Goal: Book appointment/travel/reservation

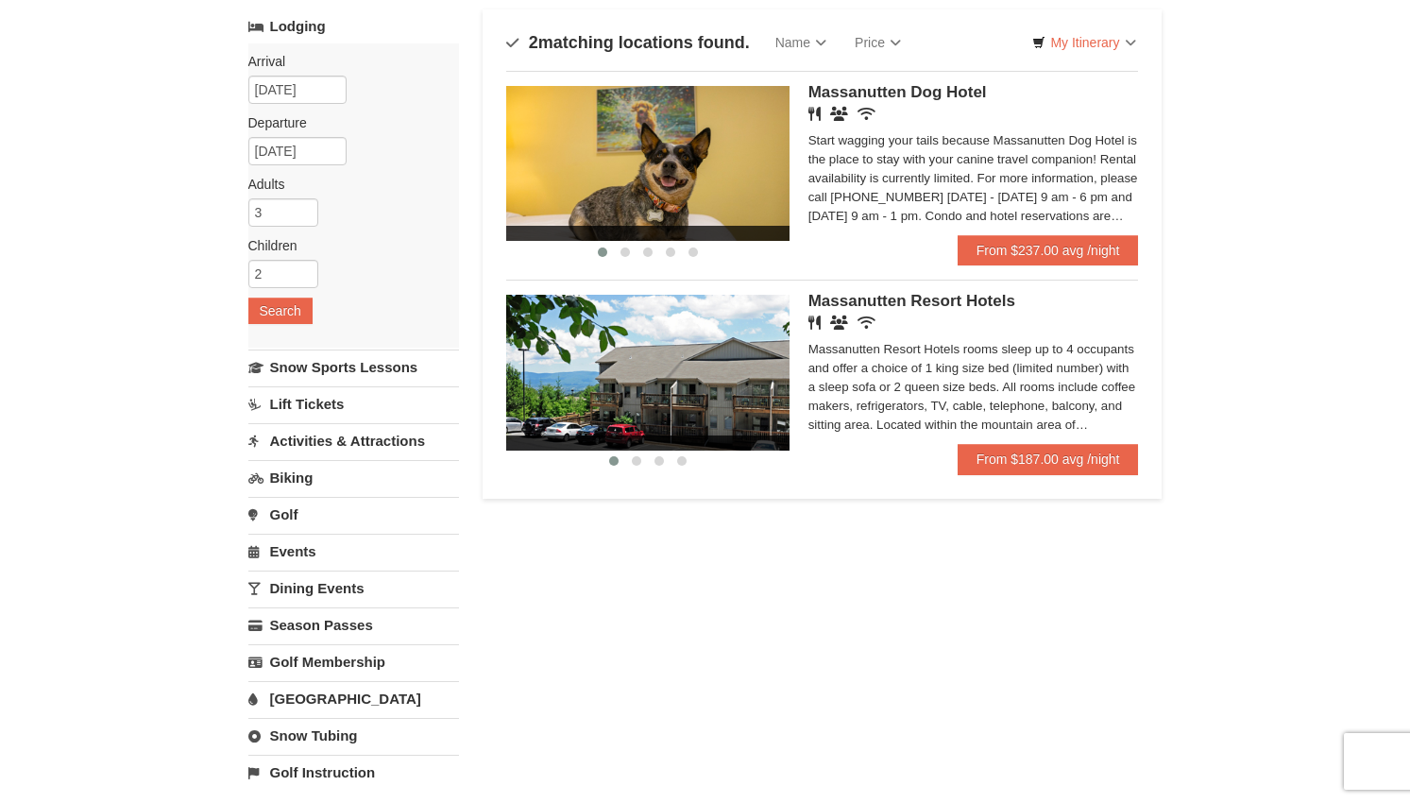
scroll to position [122, 0]
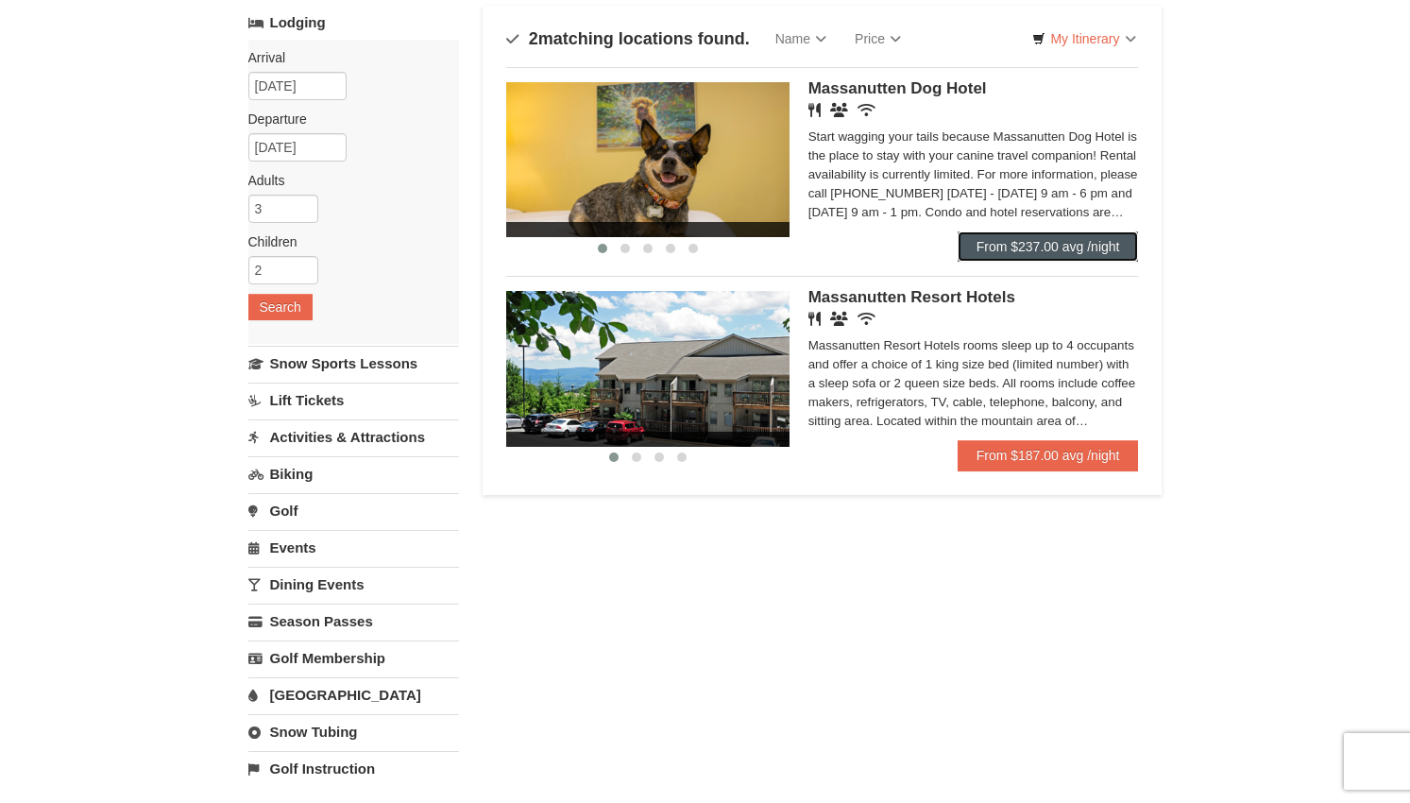
click at [1118, 238] on link "From $237.00 avg /night" at bounding box center [1048, 246] width 181 height 30
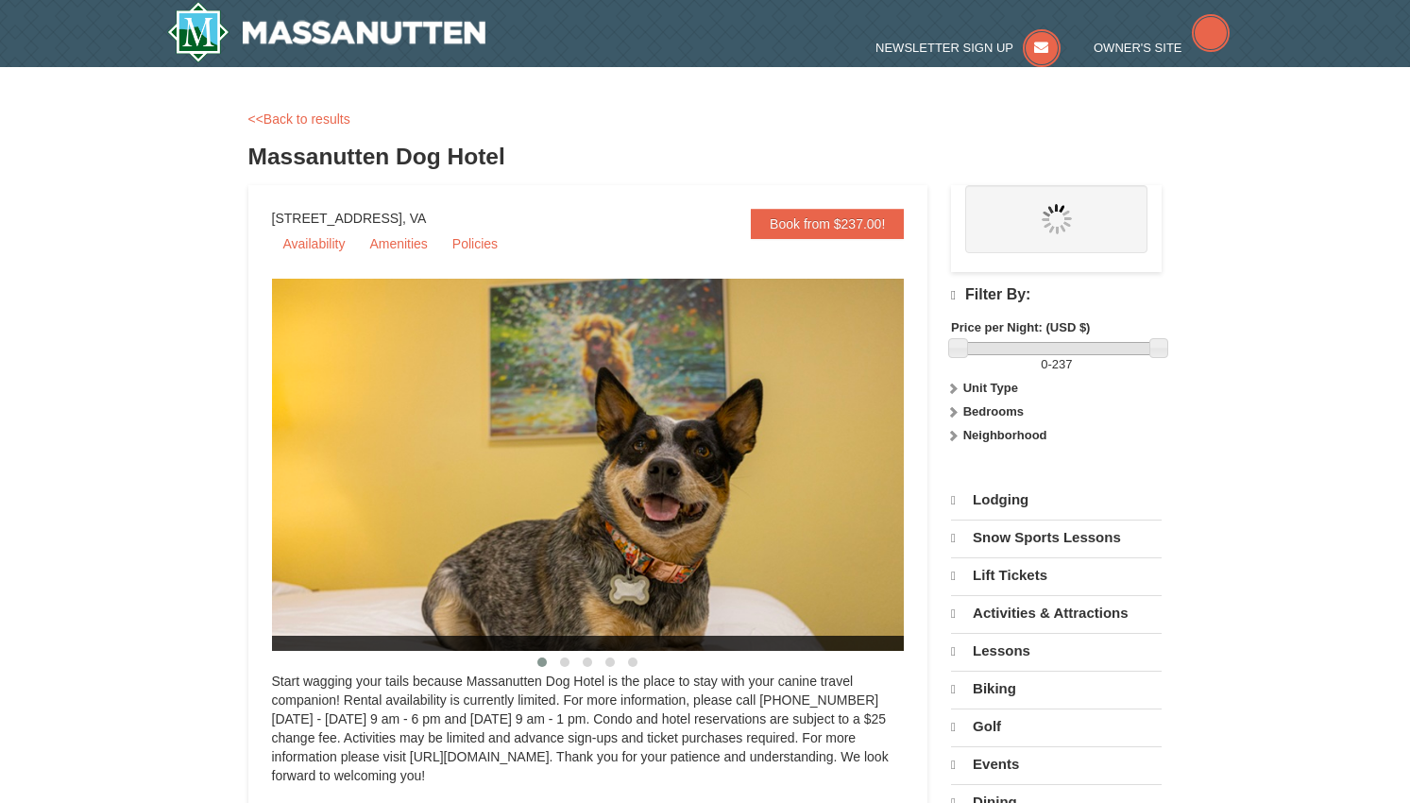
select select "10"
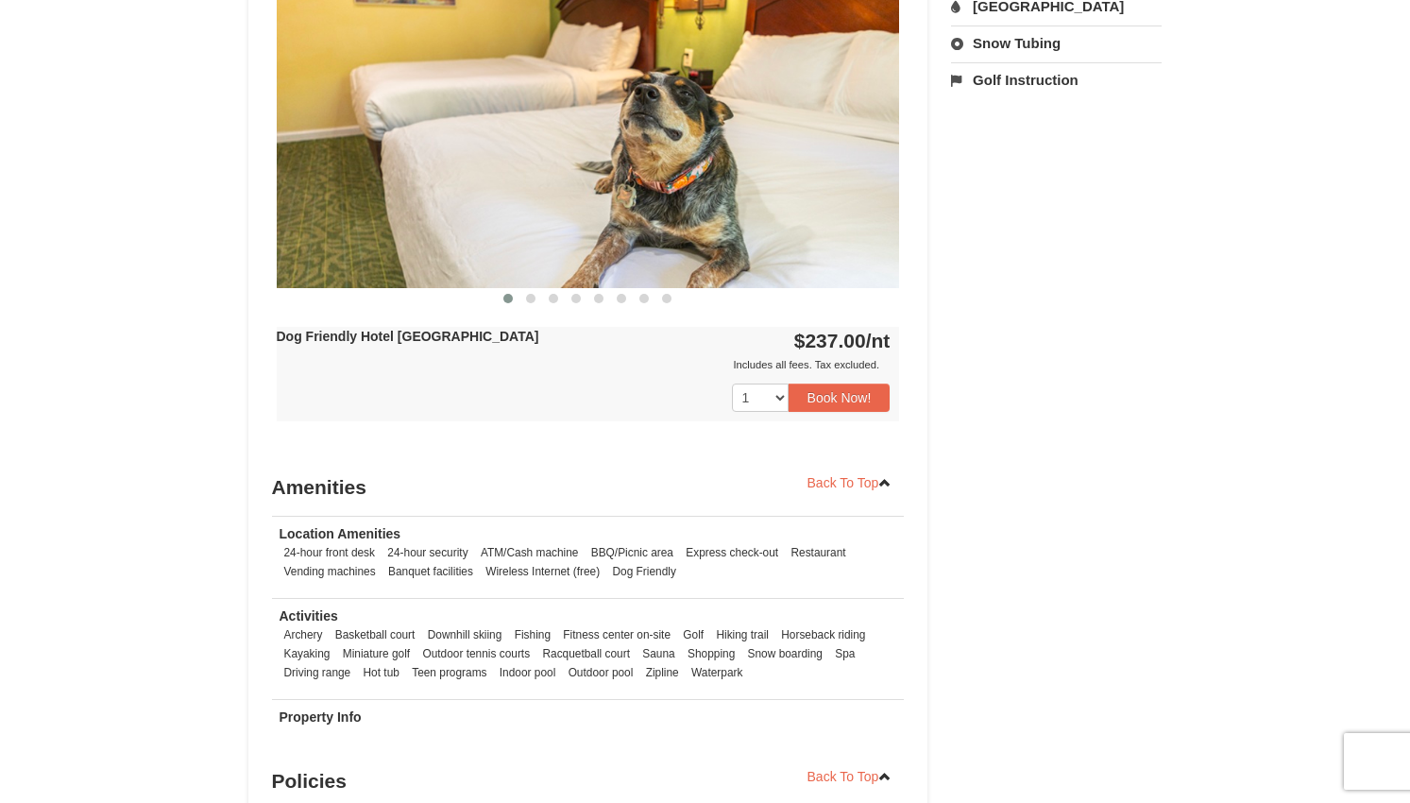
scroll to position [710, 0]
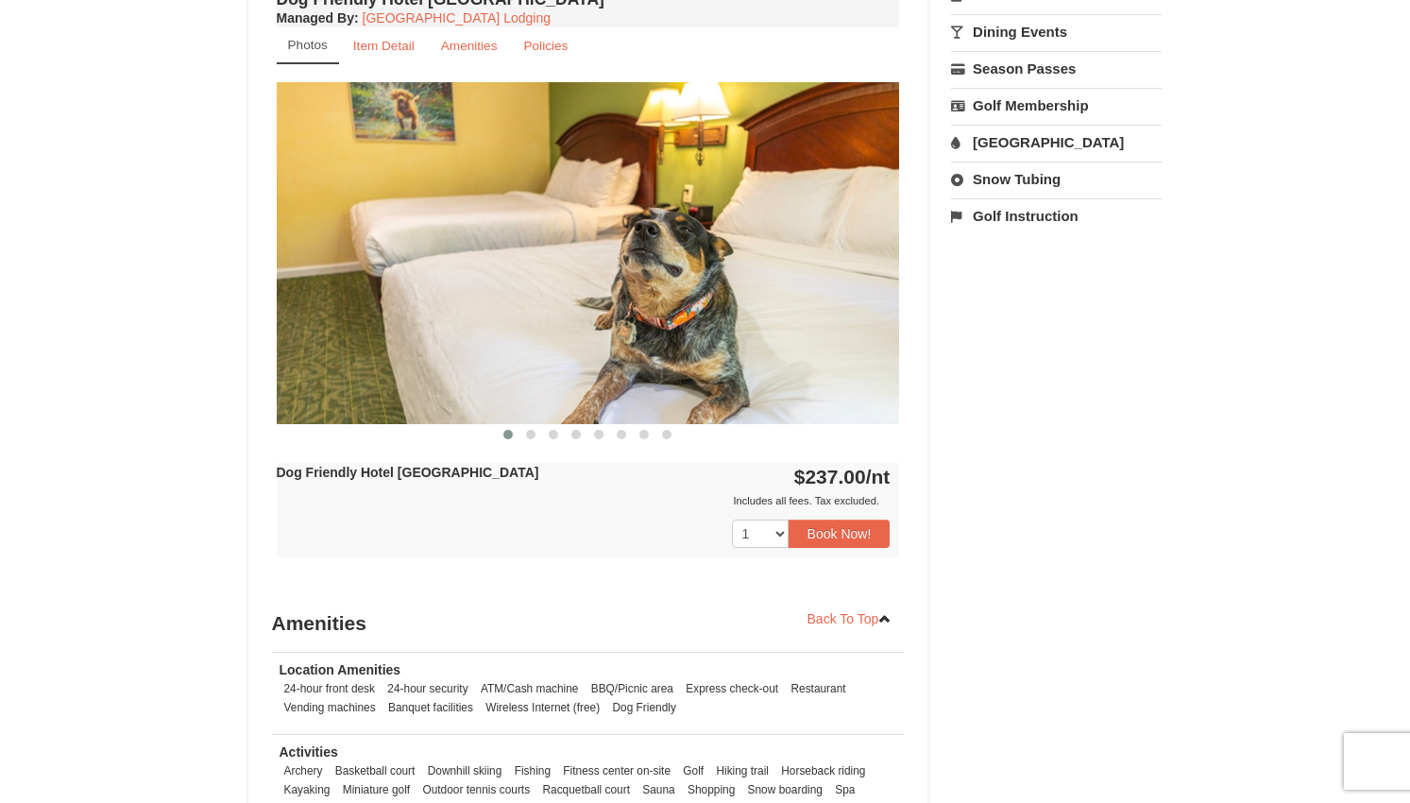
click at [839, 273] on img at bounding box center [588, 252] width 623 height 341
click at [533, 438] on button at bounding box center [530, 434] width 23 height 19
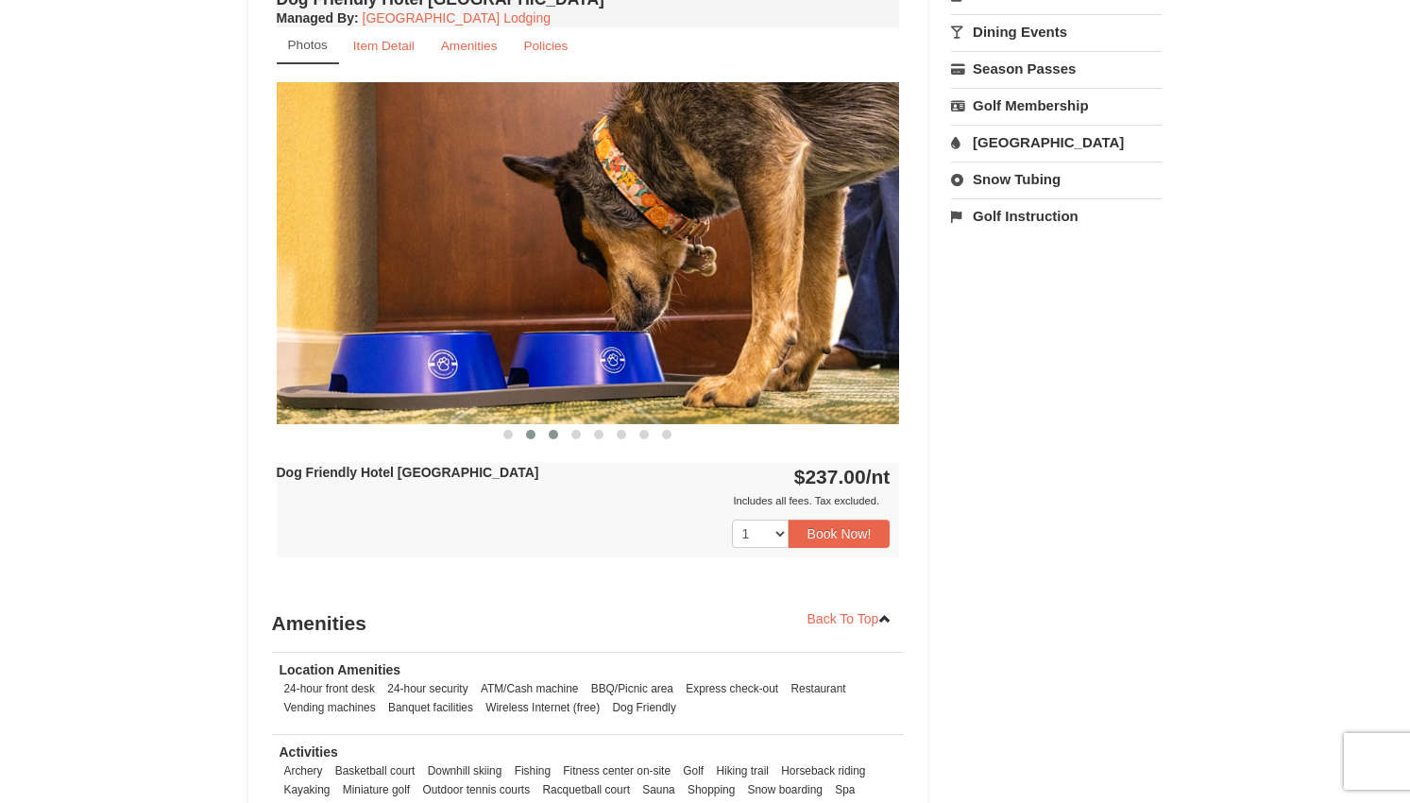
click at [555, 434] on span at bounding box center [553, 434] width 9 height 9
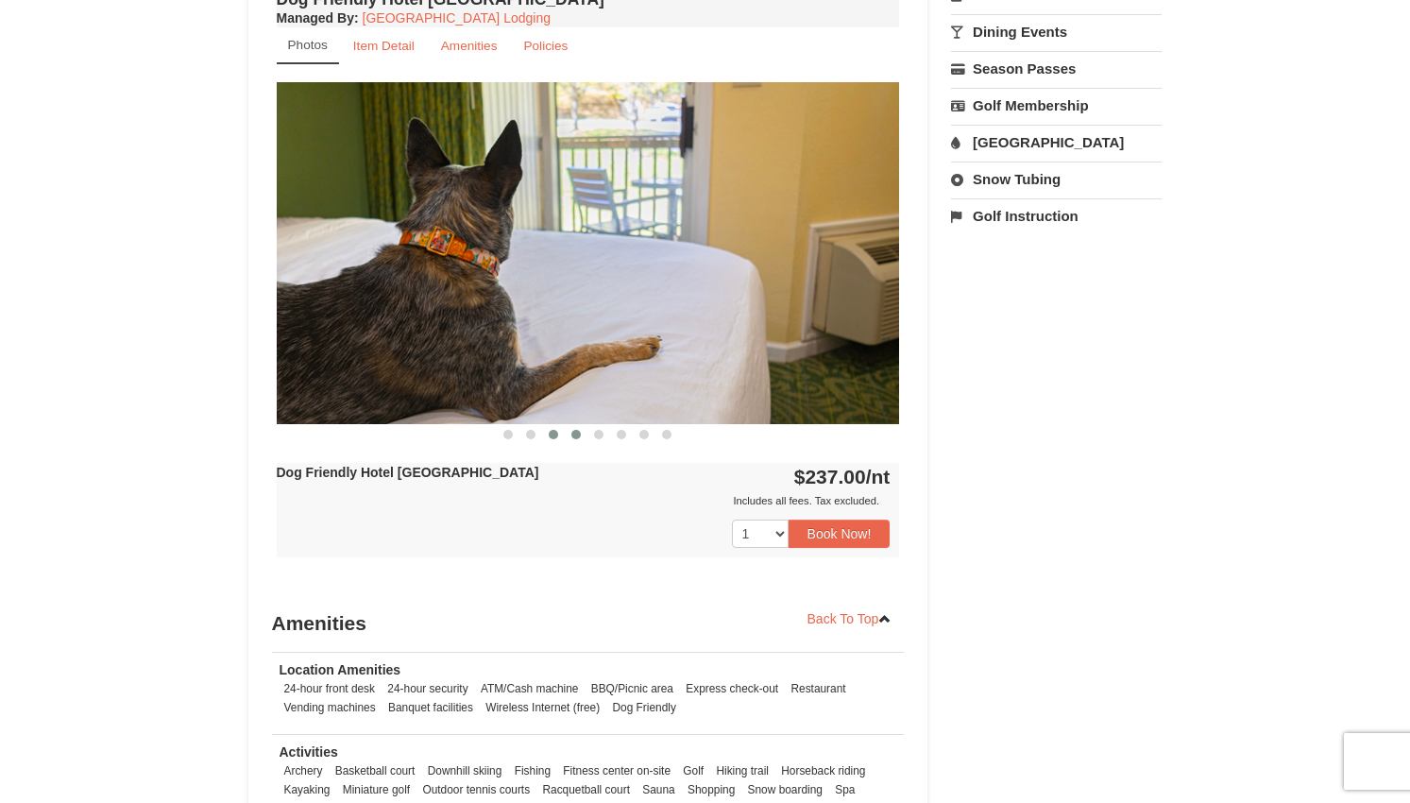
click at [572, 435] on span at bounding box center [575, 434] width 9 height 9
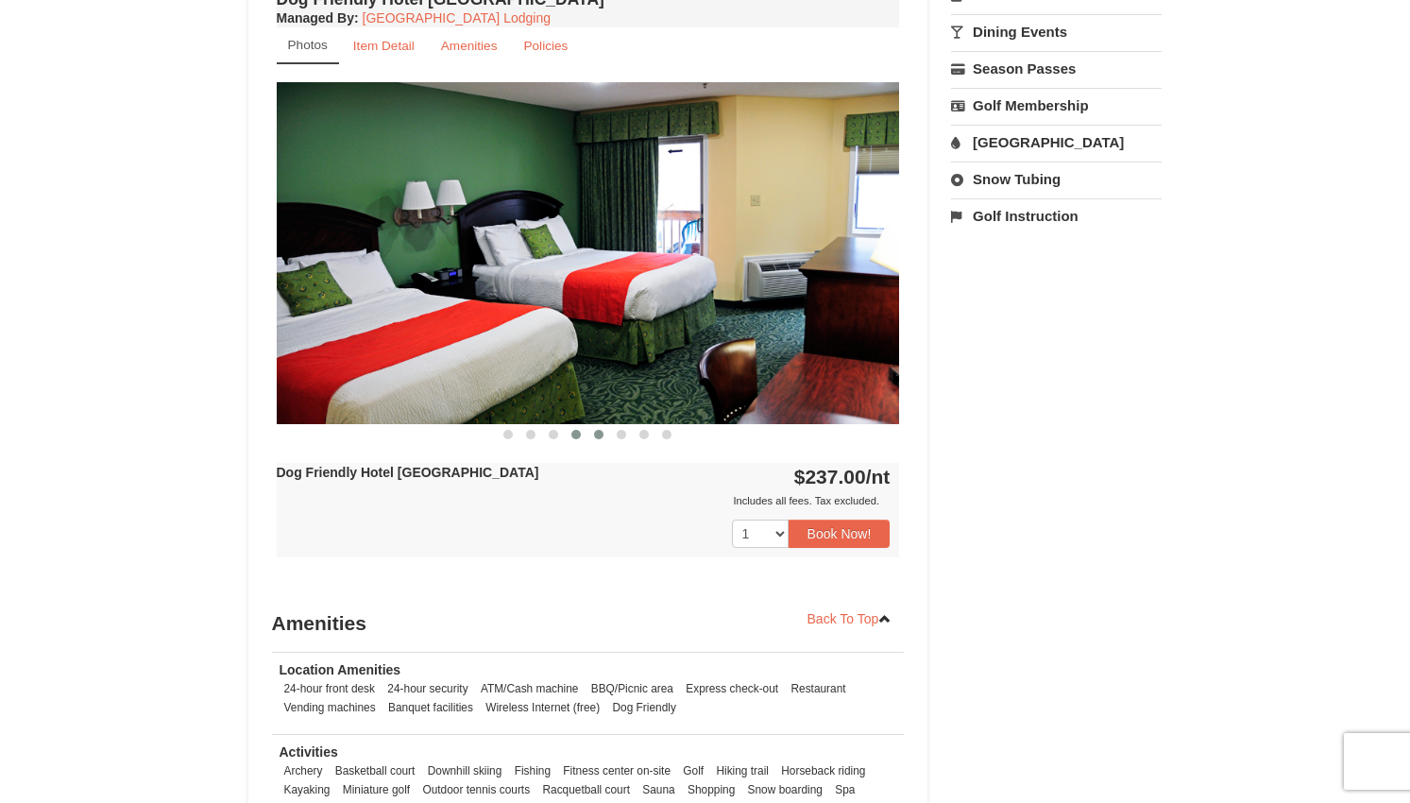
click at [600, 434] on span at bounding box center [598, 434] width 9 height 9
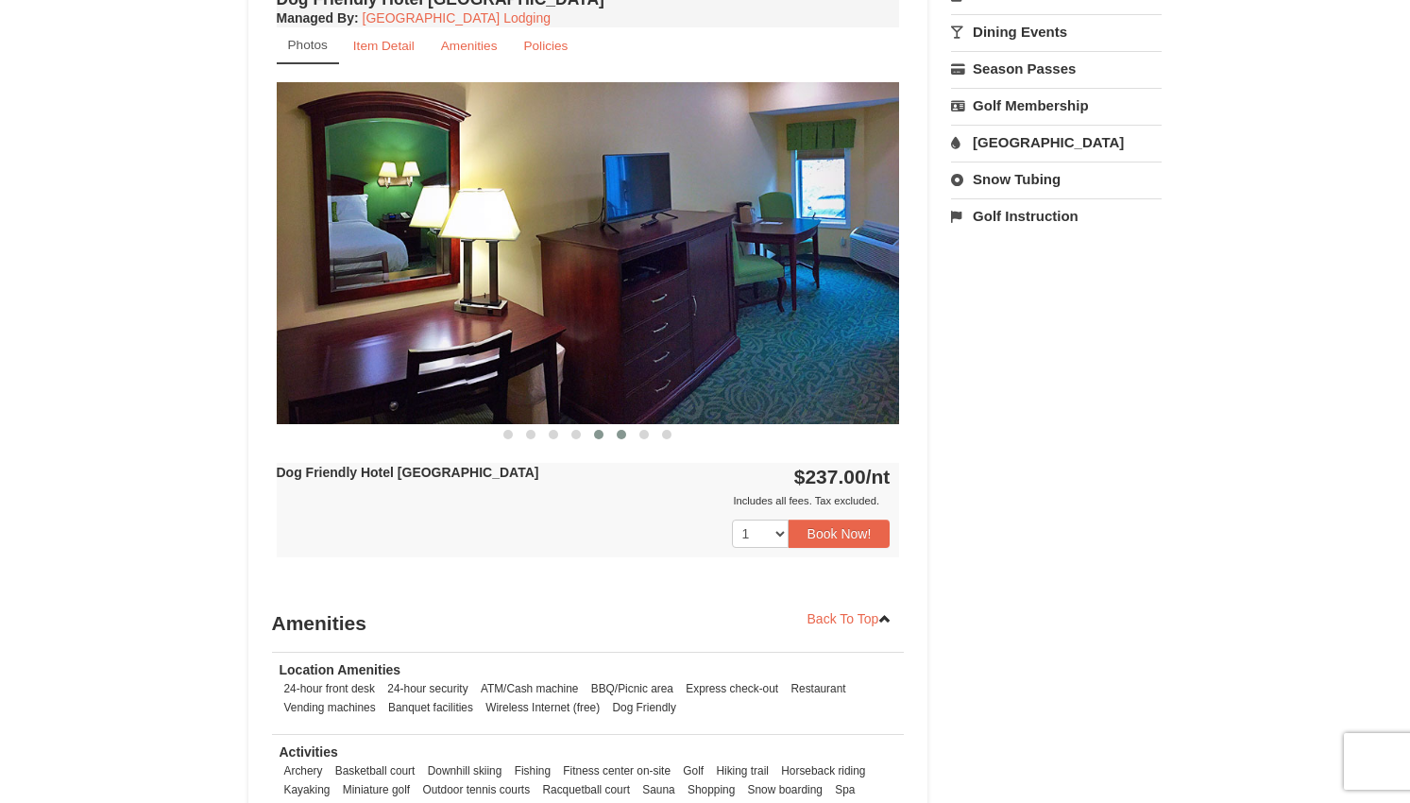
click at [622, 435] on span at bounding box center [621, 434] width 9 height 9
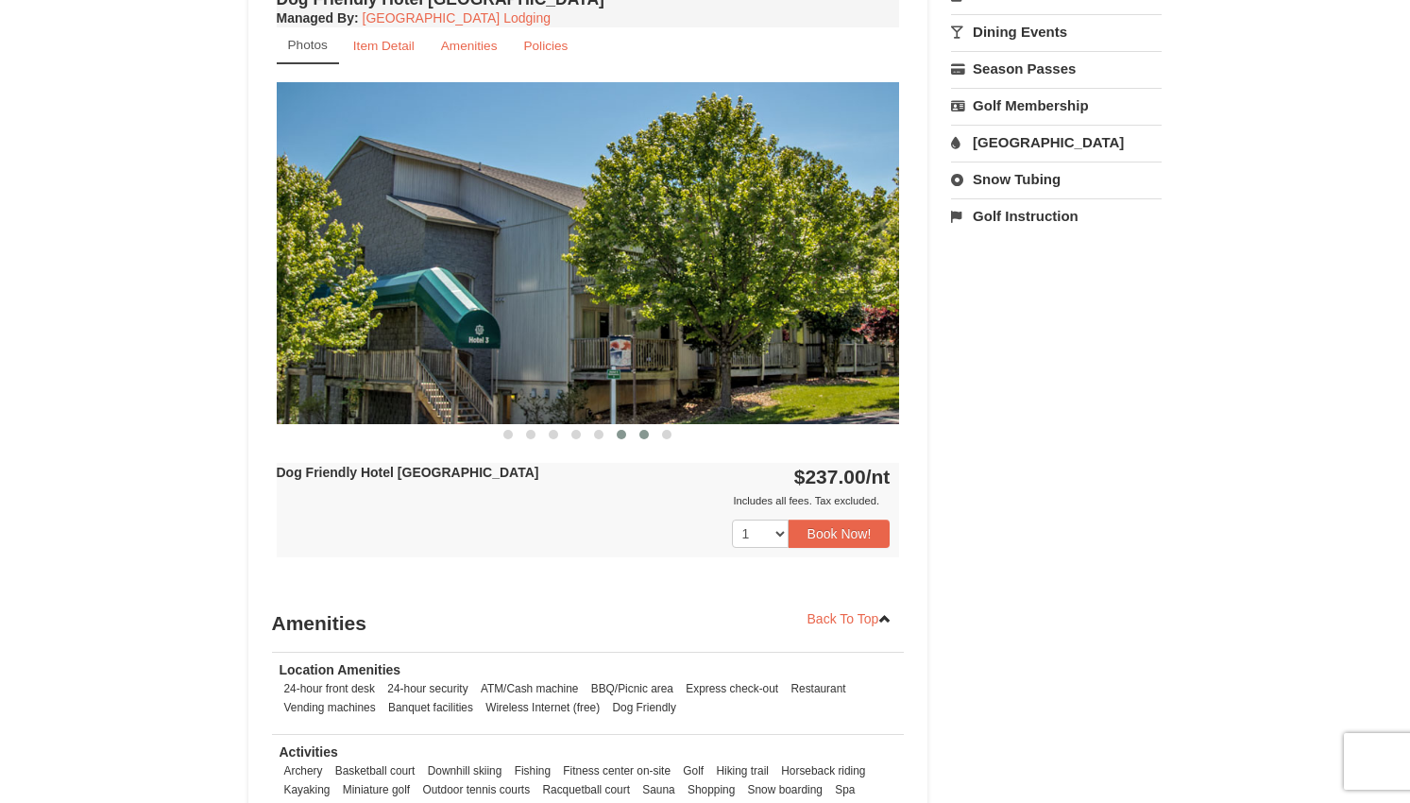
click at [644, 435] on span at bounding box center [643, 434] width 9 height 9
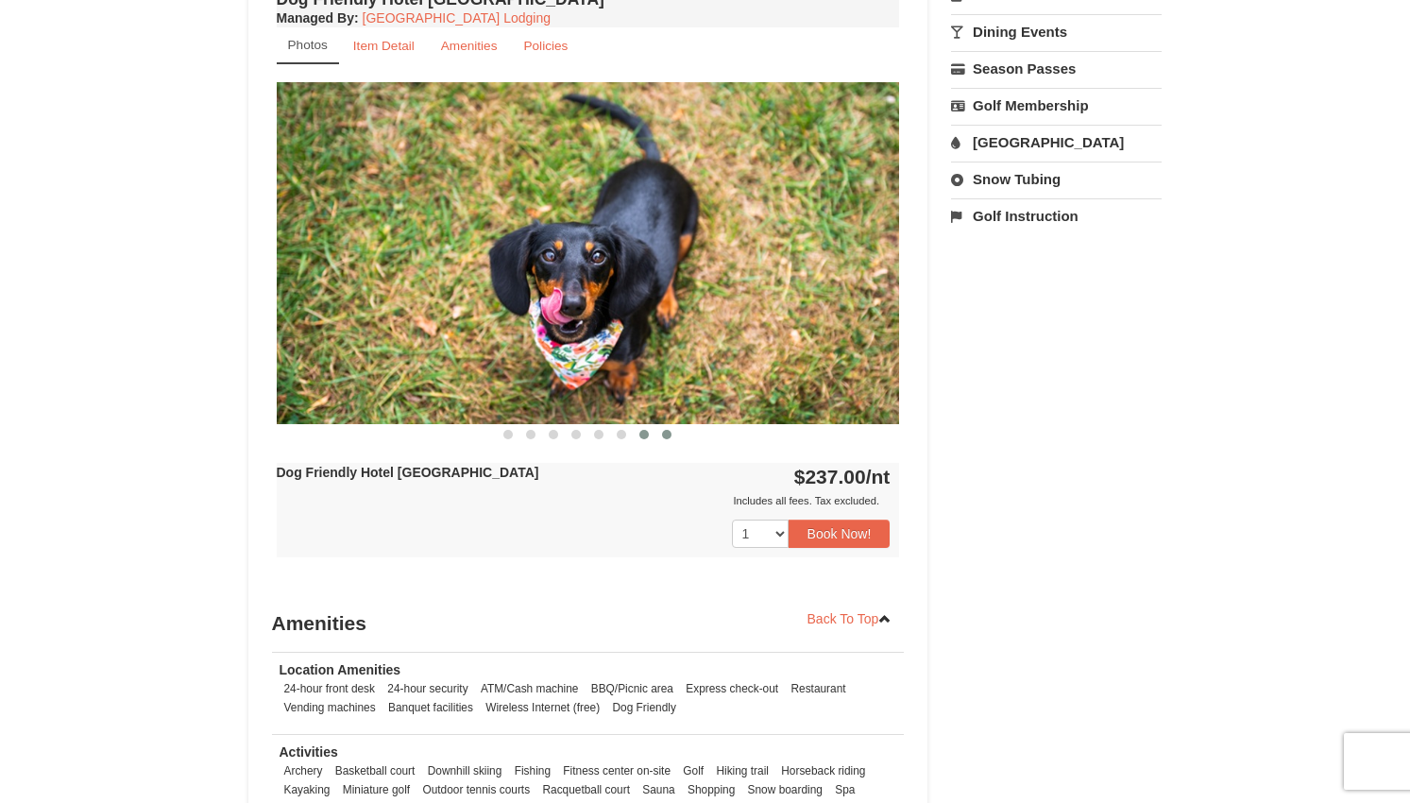
click at [670, 437] on button at bounding box center [666, 434] width 23 height 19
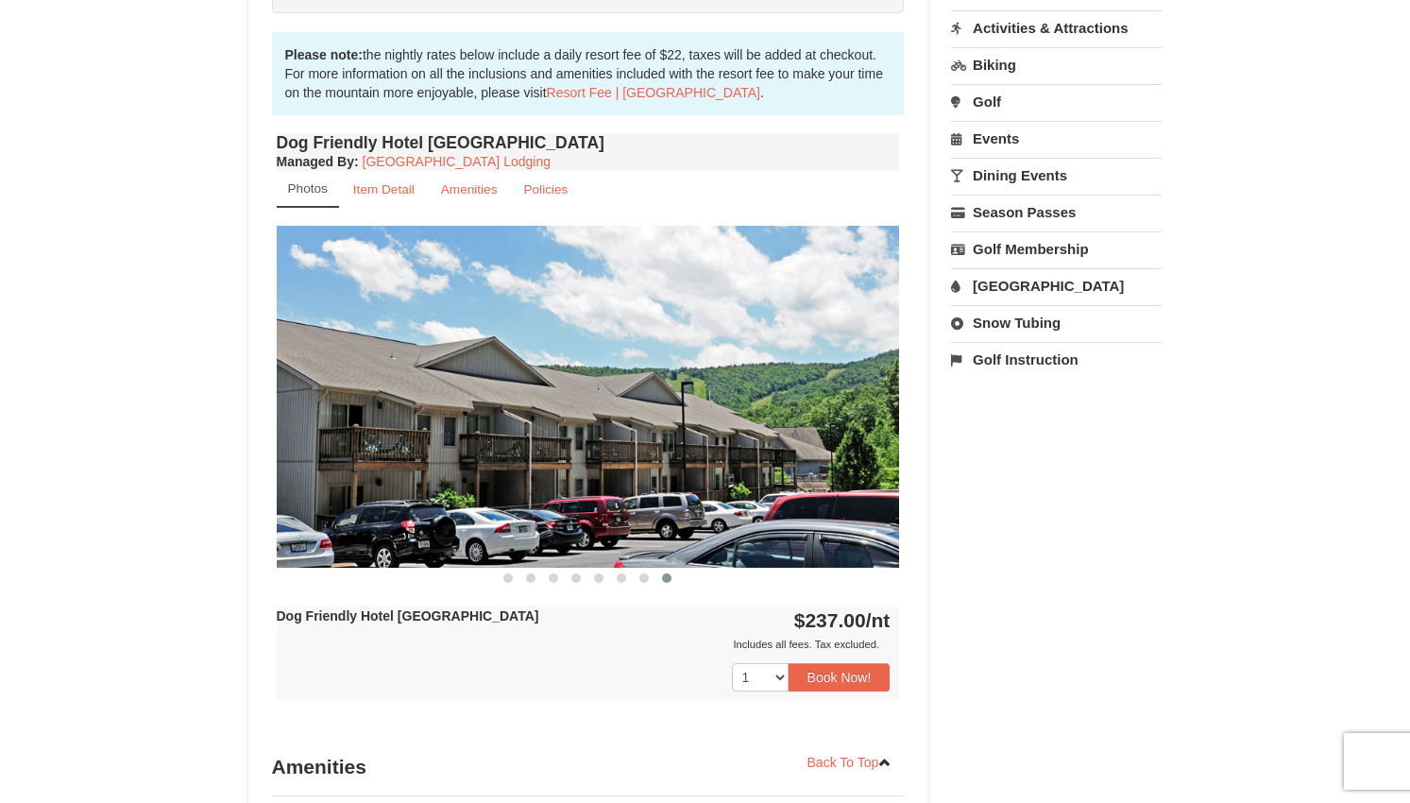
scroll to position [272, 0]
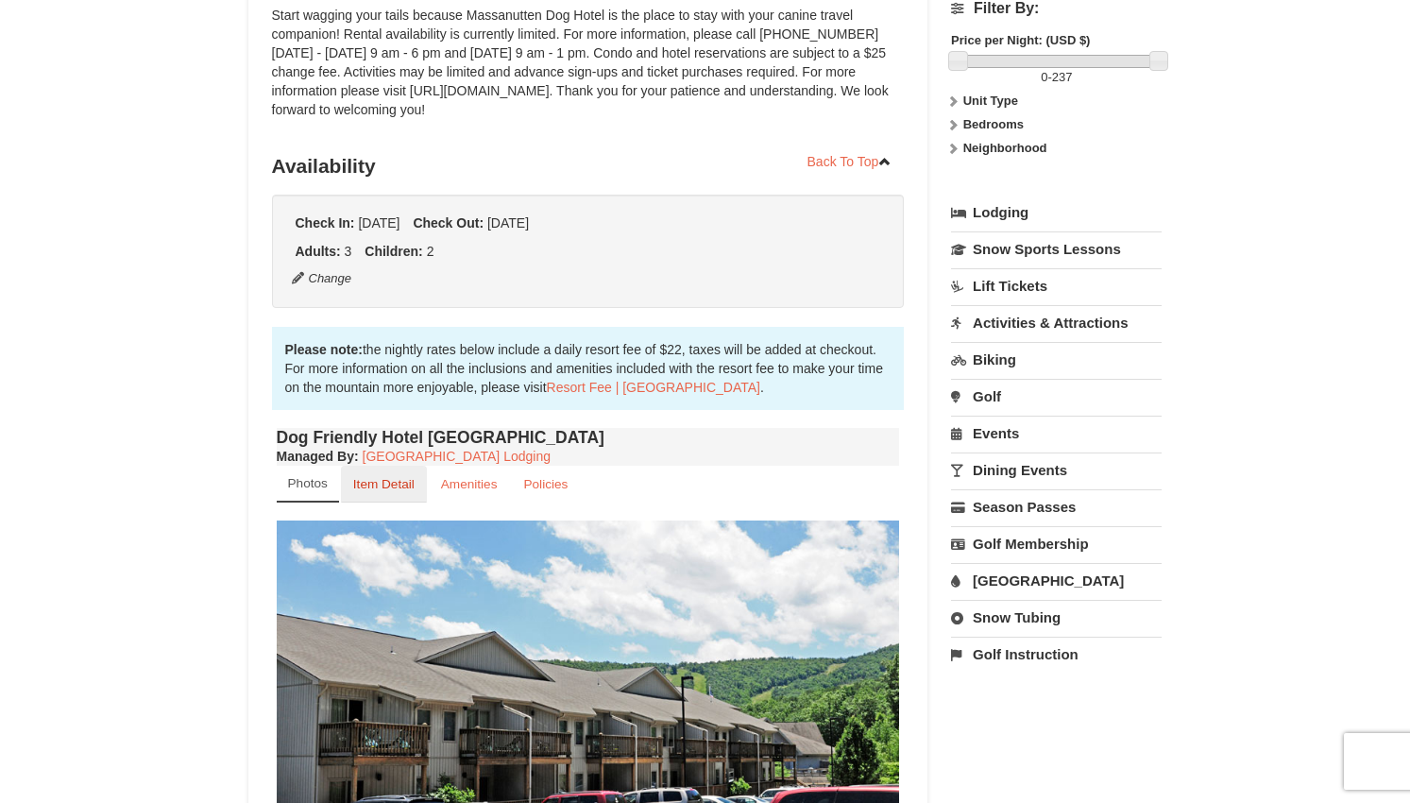
click at [393, 490] on small "Item Detail" at bounding box center [383, 484] width 61 height 14
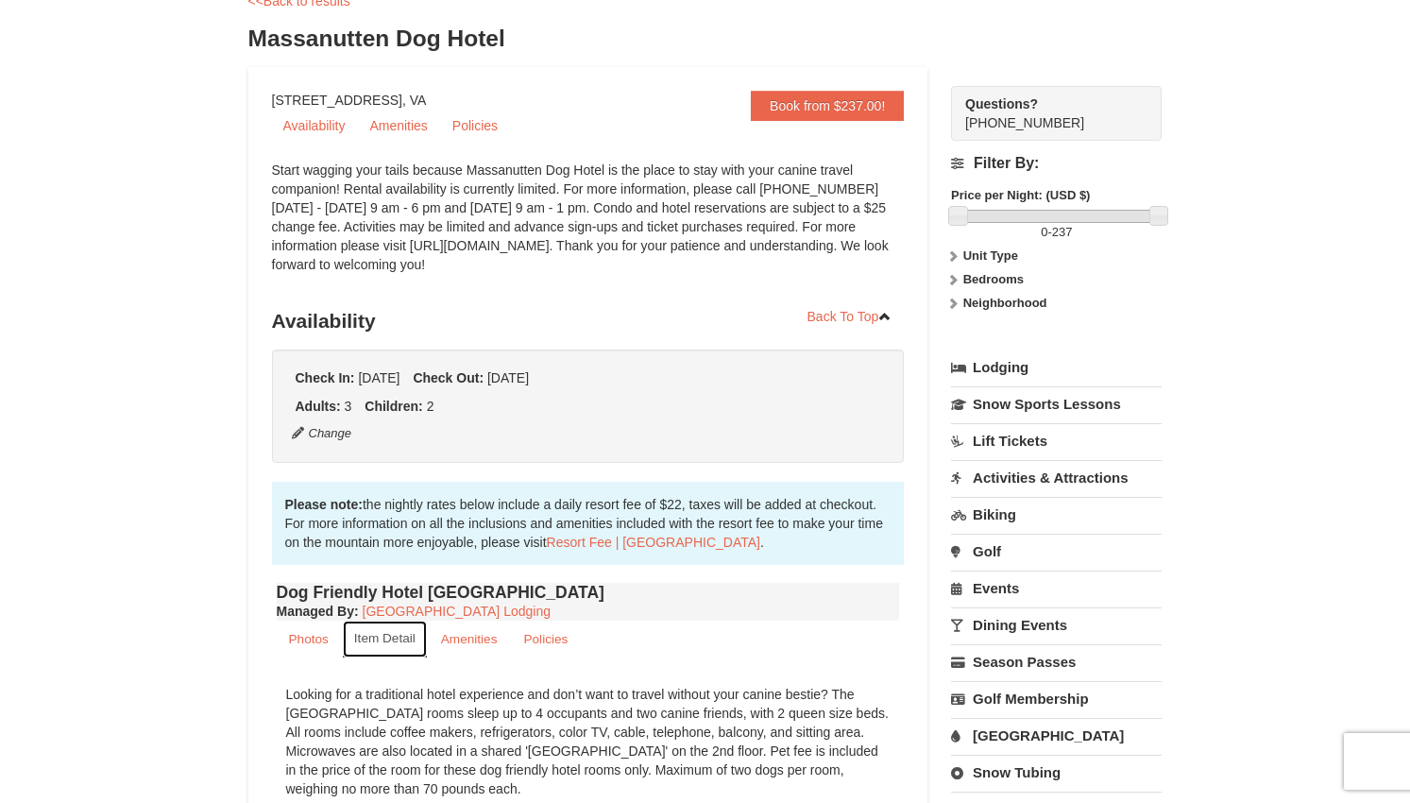
scroll to position [0, 0]
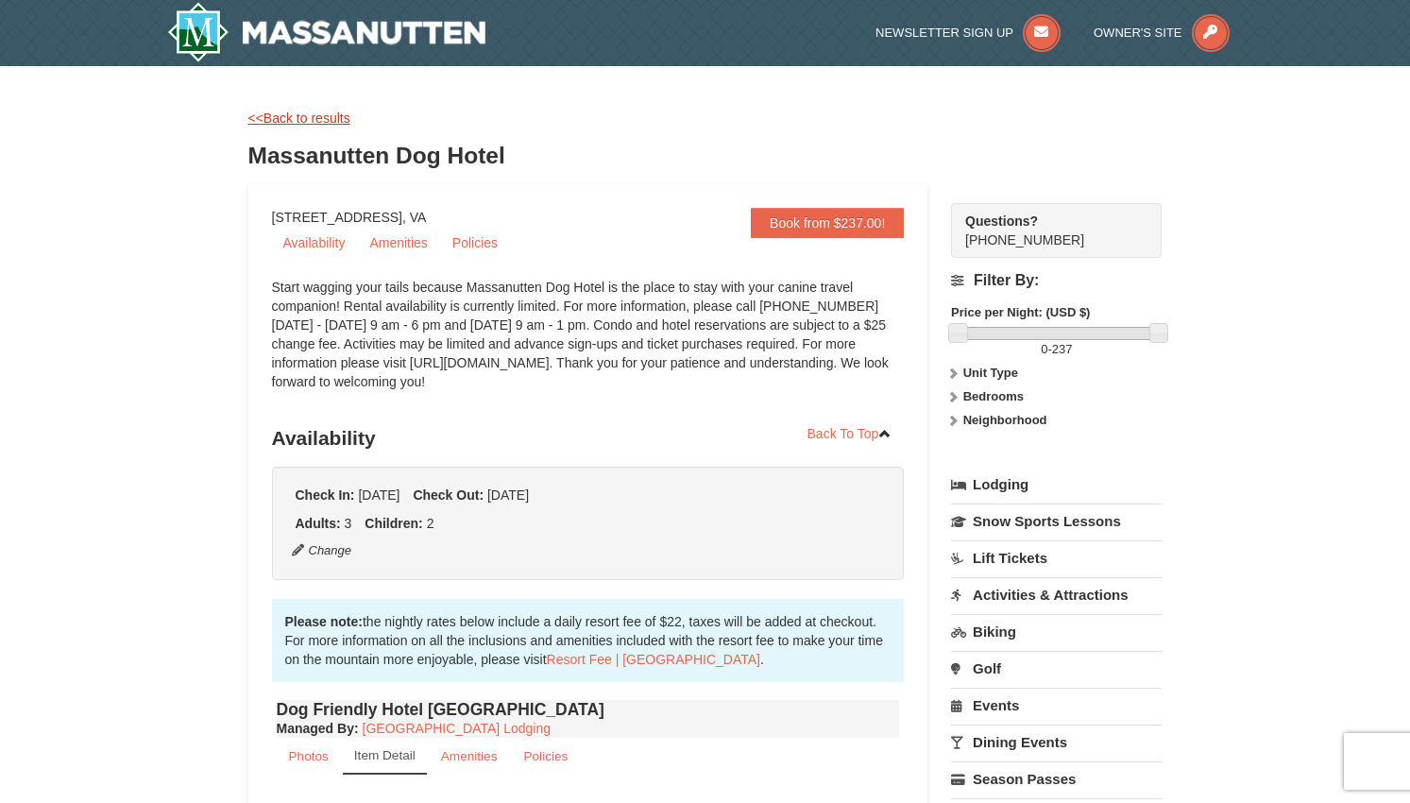
click at [293, 119] on link "<<Back to results" at bounding box center [299, 118] width 102 height 15
